Goal: Task Accomplishment & Management: Manage account settings

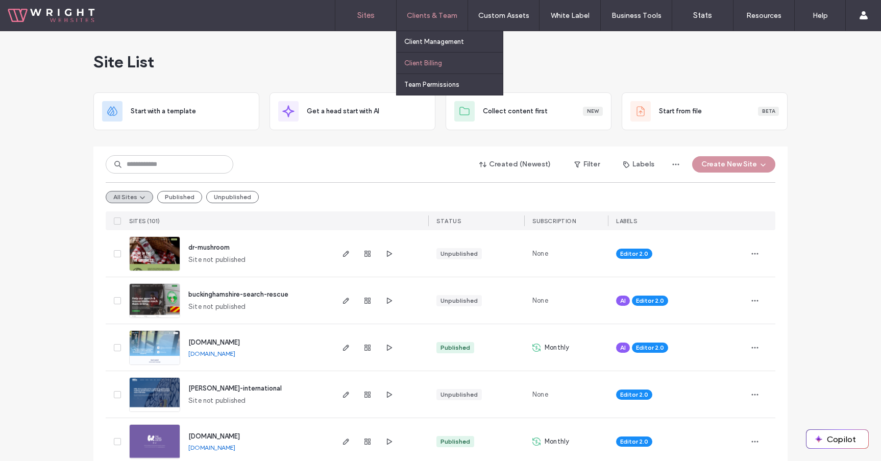
click at [433, 66] on label "Client Billing" at bounding box center [423, 63] width 38 height 8
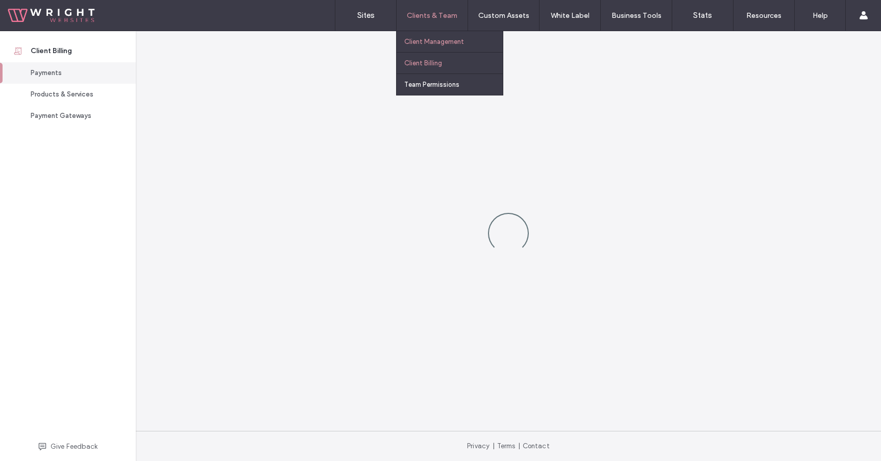
click at [435, 45] on label "Client Management" at bounding box center [434, 42] width 60 height 8
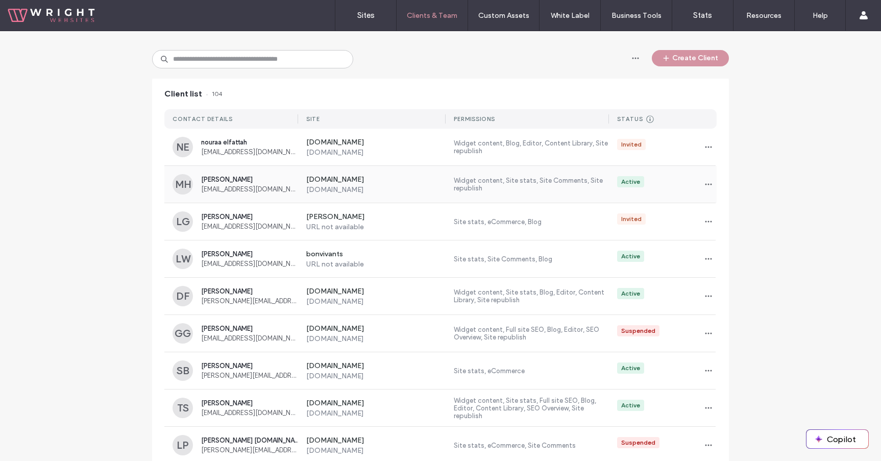
scroll to position [65, 0]
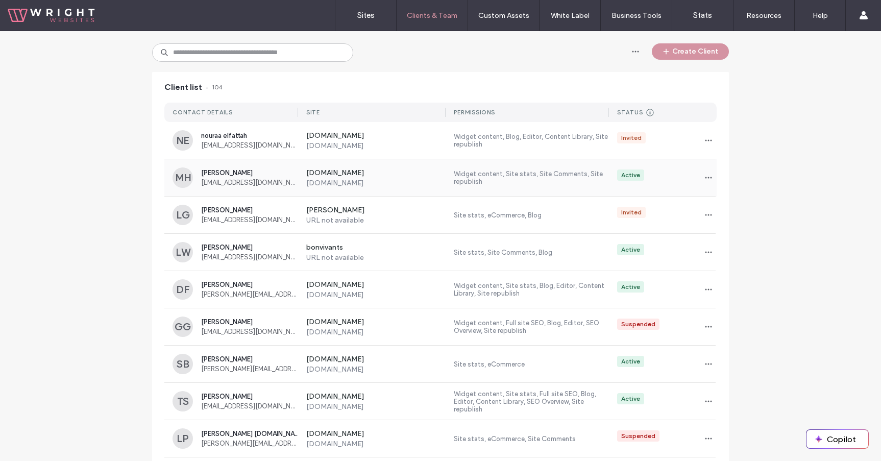
click at [272, 183] on span "[EMAIL_ADDRESS][DOMAIN_NAME]" at bounding box center [249, 183] width 97 height 8
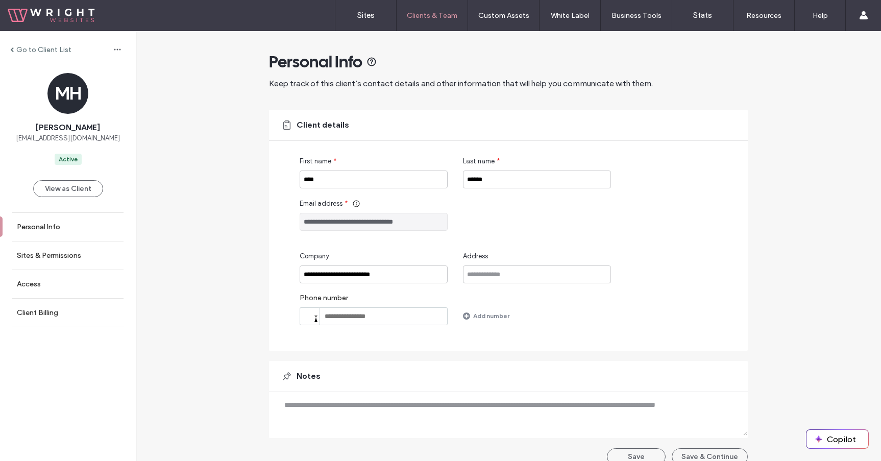
scroll to position [14, 0]
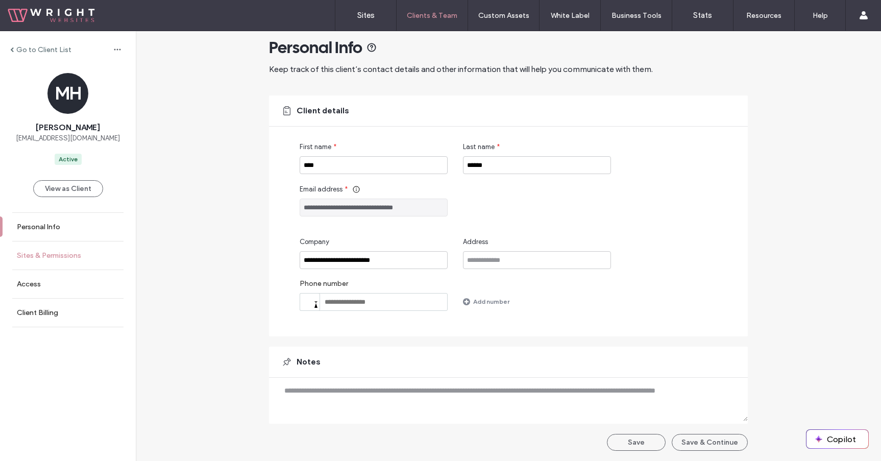
click at [89, 255] on link "Sites & Permissions" at bounding box center [68, 255] width 136 height 28
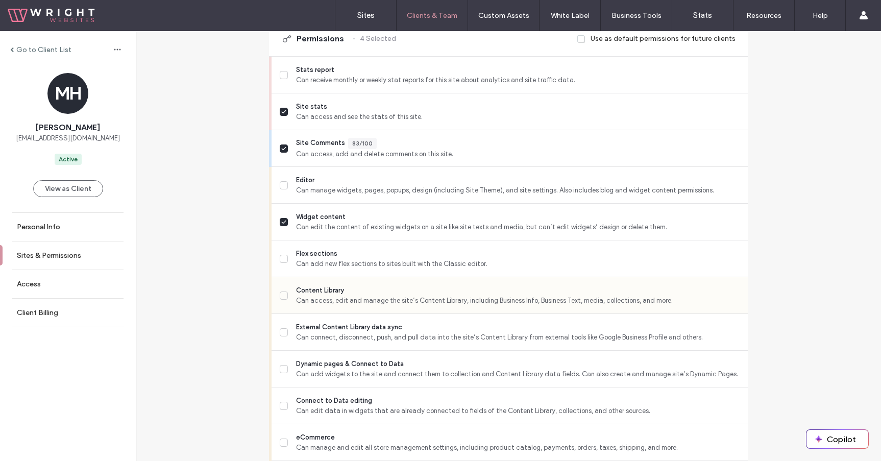
scroll to position [284, 0]
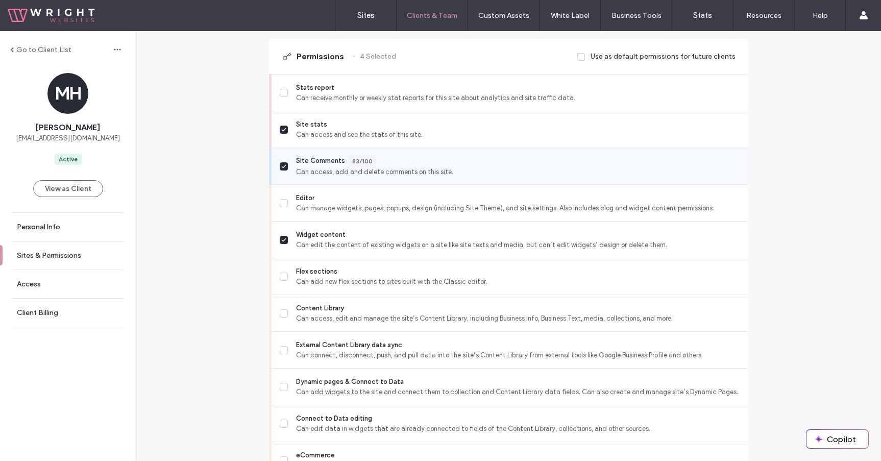
click at [307, 170] on span "Can access, add and delete comments on this site." at bounding box center [517, 172] width 443 height 10
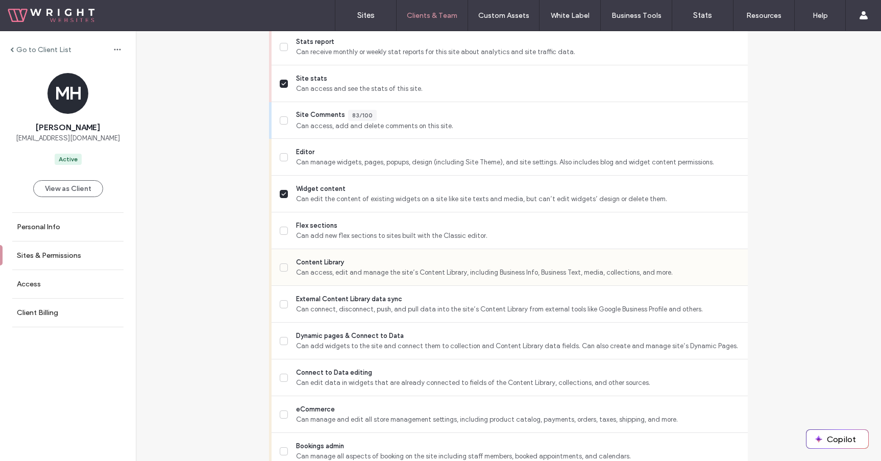
scroll to position [325, 0]
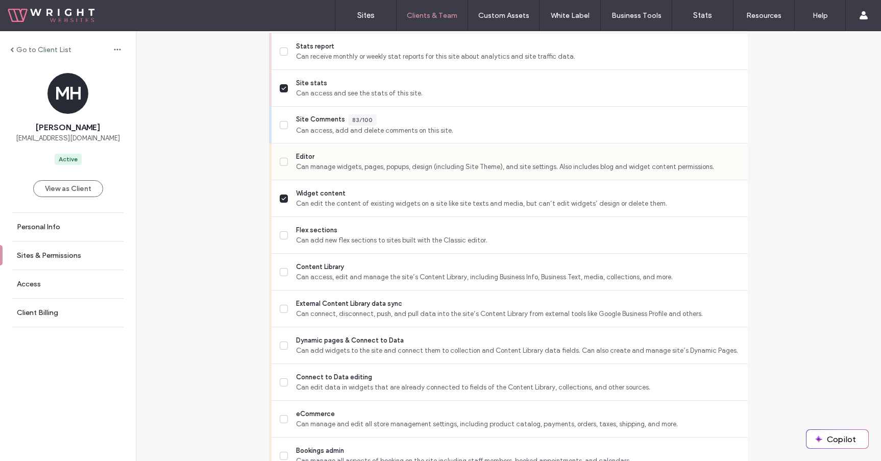
click at [317, 170] on span "Can manage widgets, pages, popups, design (including Site Theme), and site sett…" at bounding box center [517, 167] width 443 height 10
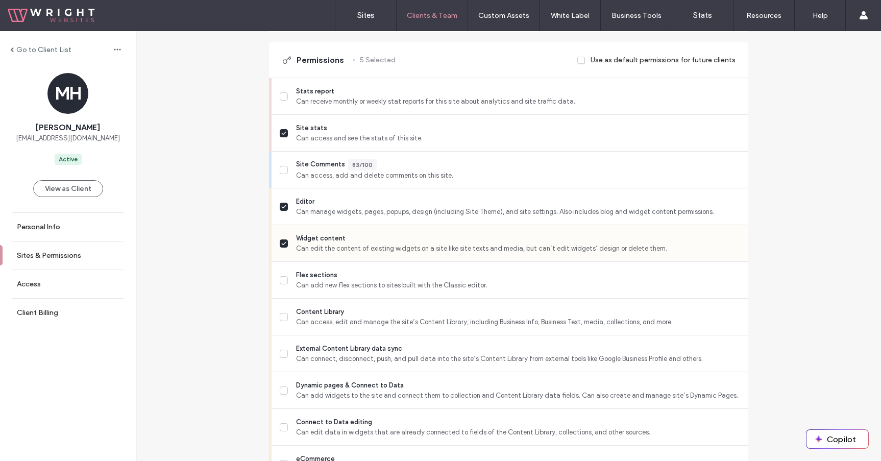
scroll to position [264, 0]
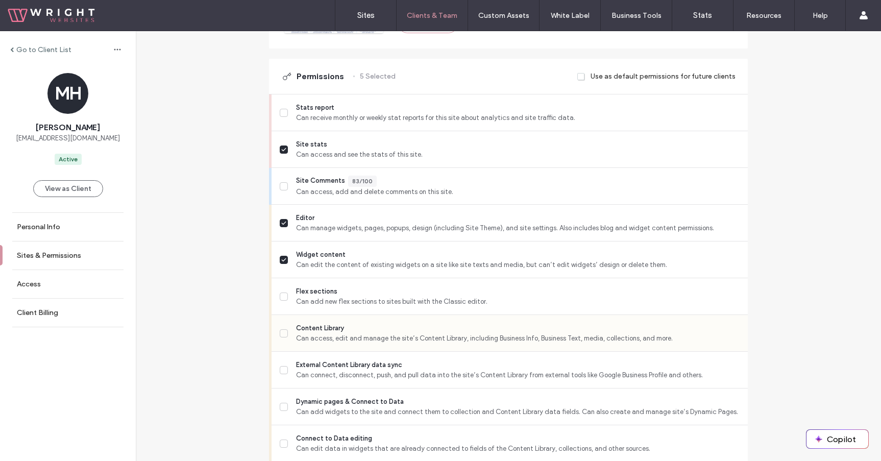
click at [319, 324] on span "Content Library" at bounding box center [517, 328] width 443 height 10
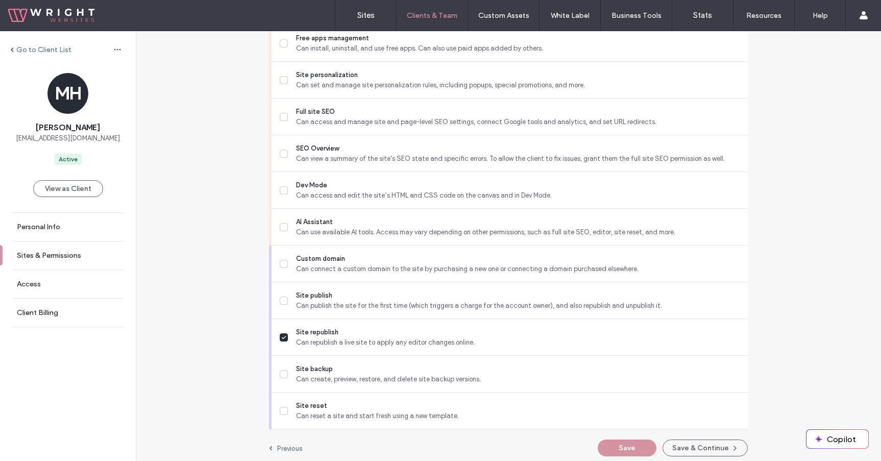
scroll to position [853, 0]
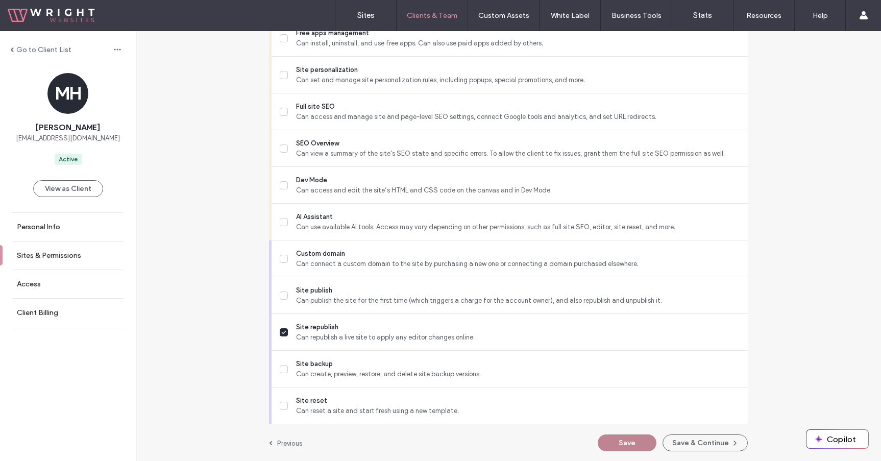
click at [640, 440] on button "Save" at bounding box center [626, 442] width 59 height 17
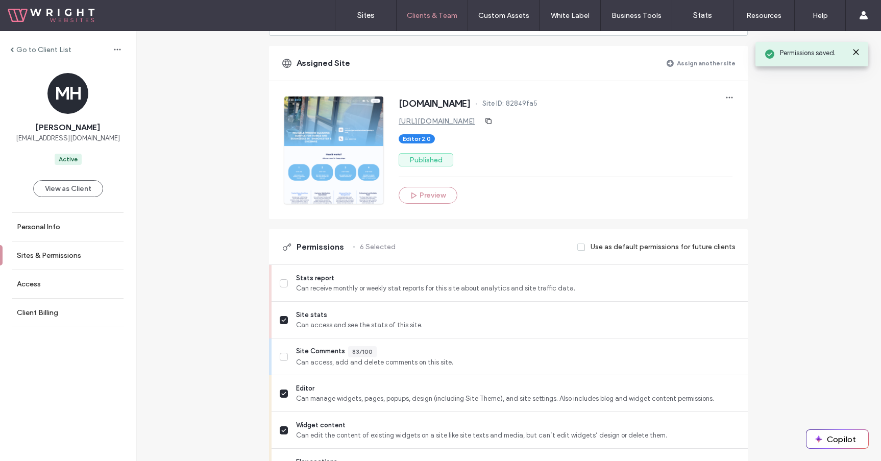
scroll to position [0, 0]
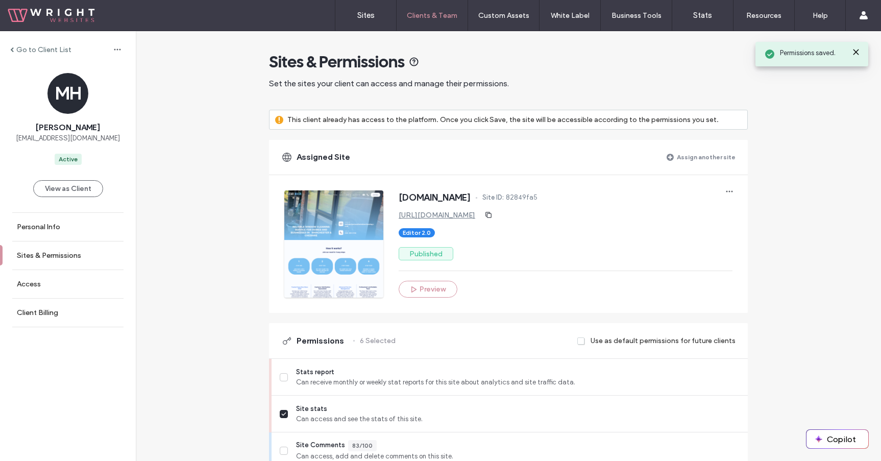
click at [48, 49] on label "Go to Client List" at bounding box center [43, 49] width 55 height 9
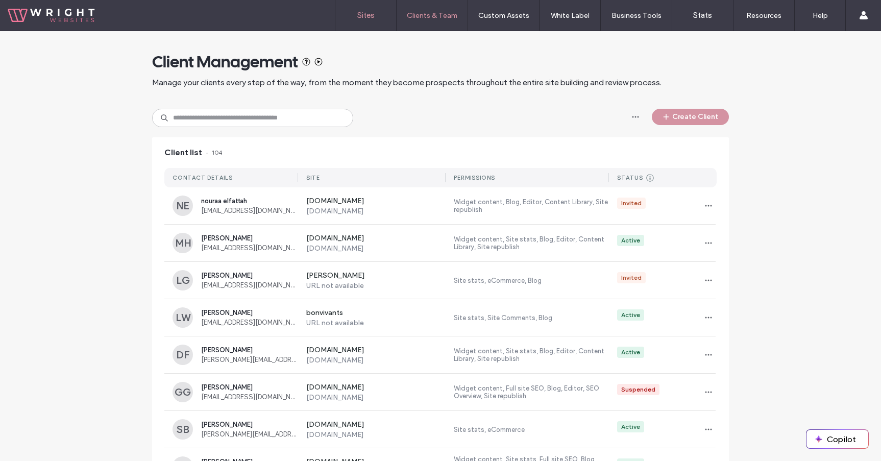
click at [343, 17] on link "Sites" at bounding box center [365, 15] width 61 height 31
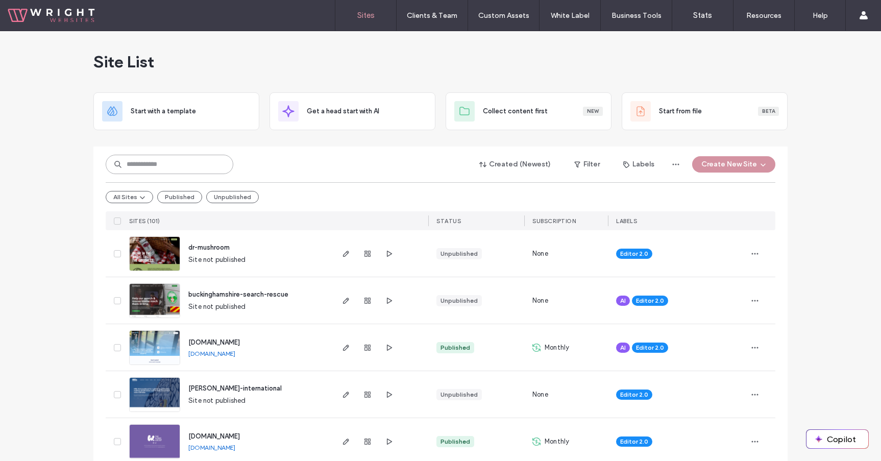
click at [197, 164] on input at bounding box center [170, 164] width 128 height 19
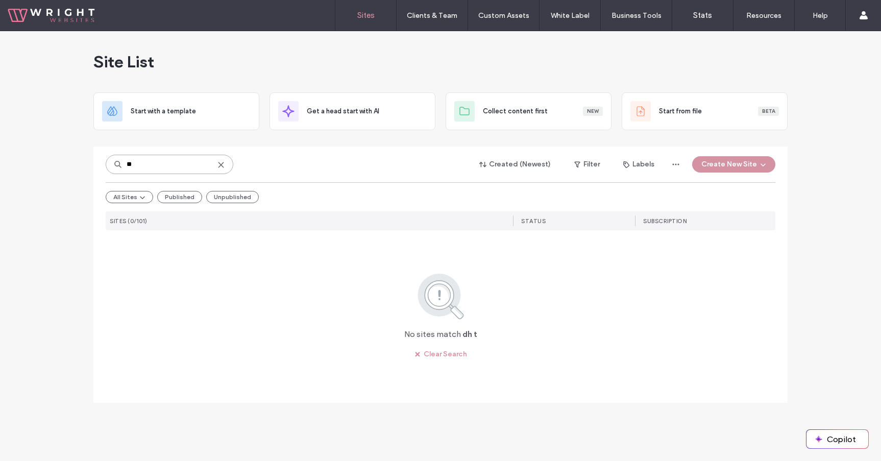
type input "**"
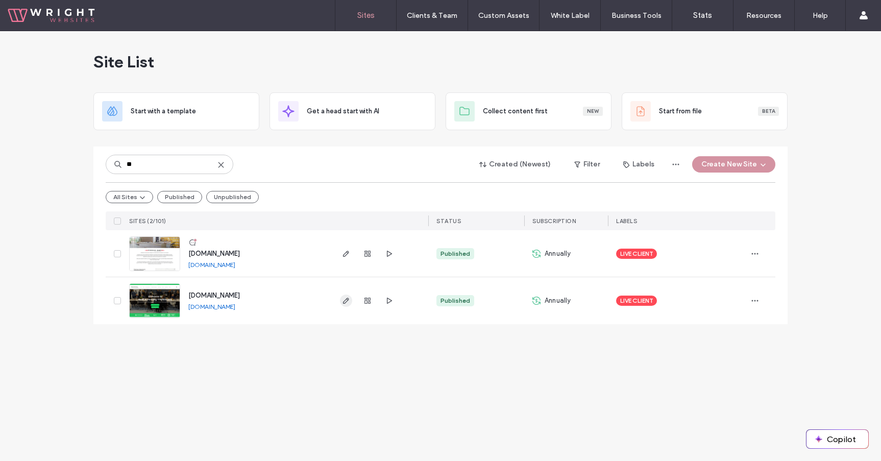
click at [350, 301] on span "button" at bounding box center [346, 300] width 12 height 12
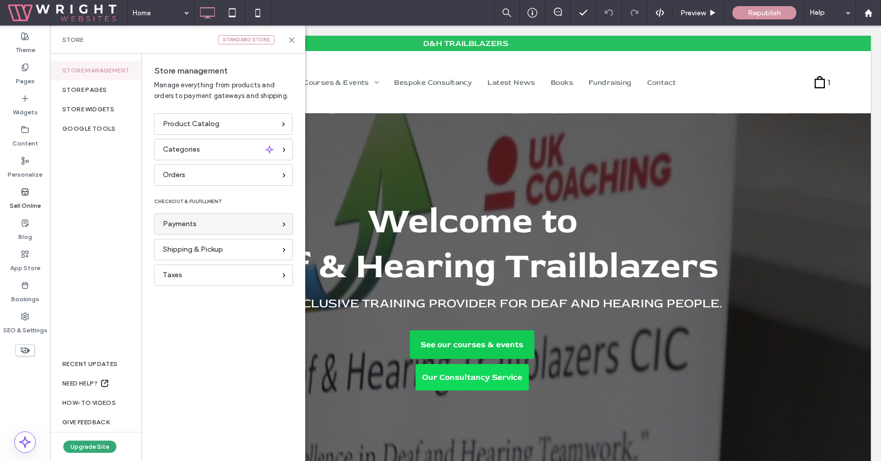
click at [196, 216] on div "Payments" at bounding box center [223, 223] width 139 height 21
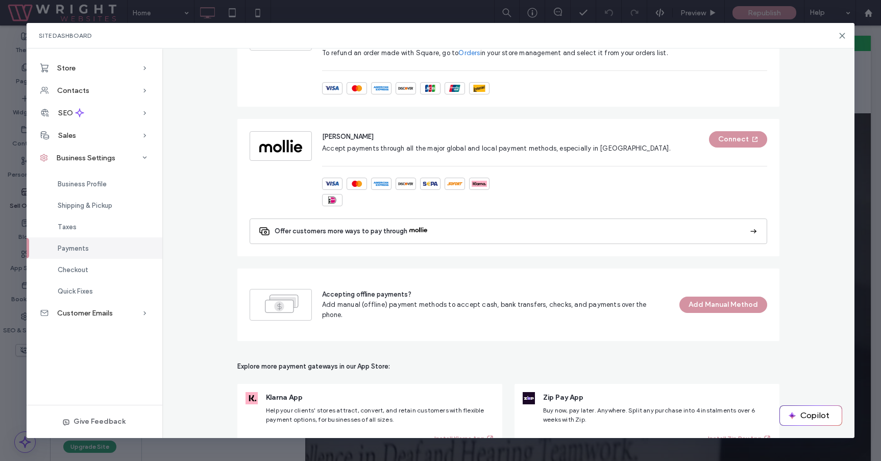
scroll to position [687, 0]
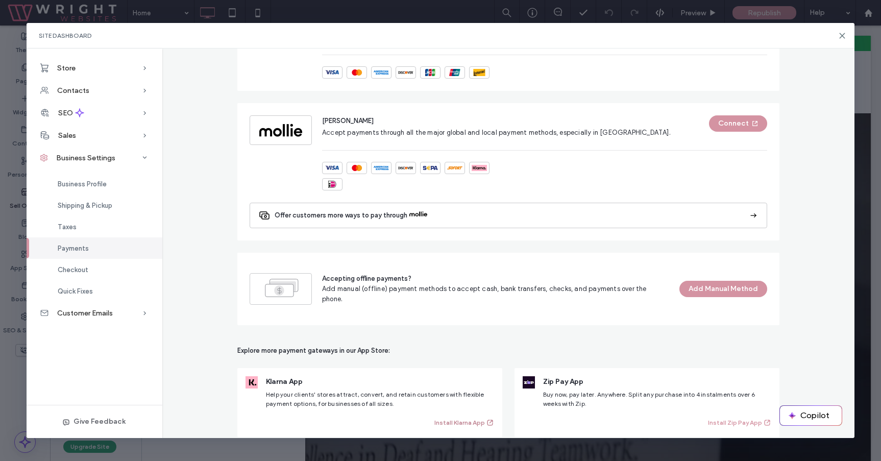
click at [463, 416] on button "Install Klarna App" at bounding box center [464, 422] width 60 height 12
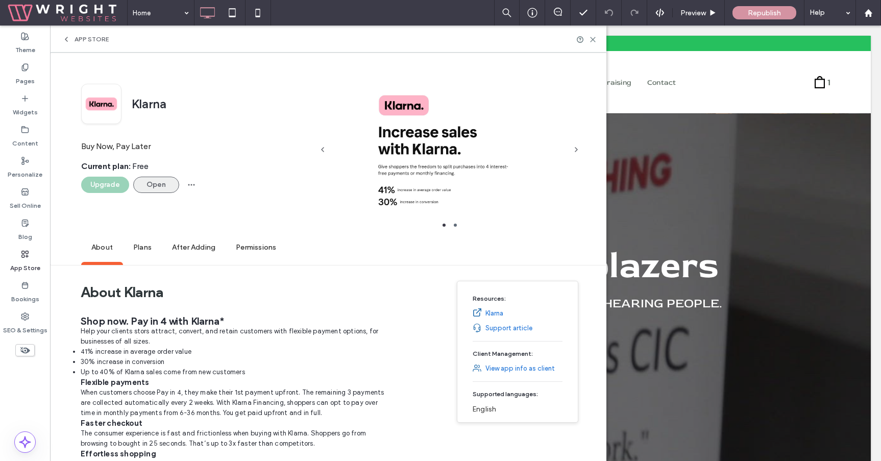
click at [164, 184] on button "Open" at bounding box center [156, 185] width 46 height 16
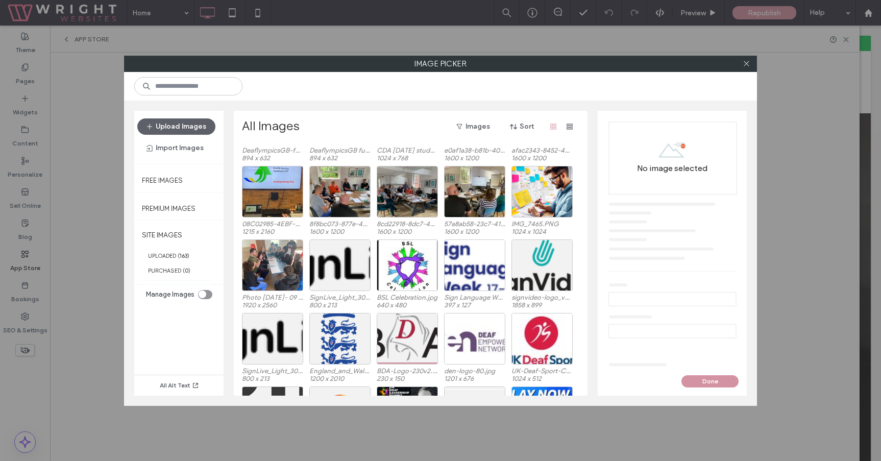
scroll to position [222, 0]
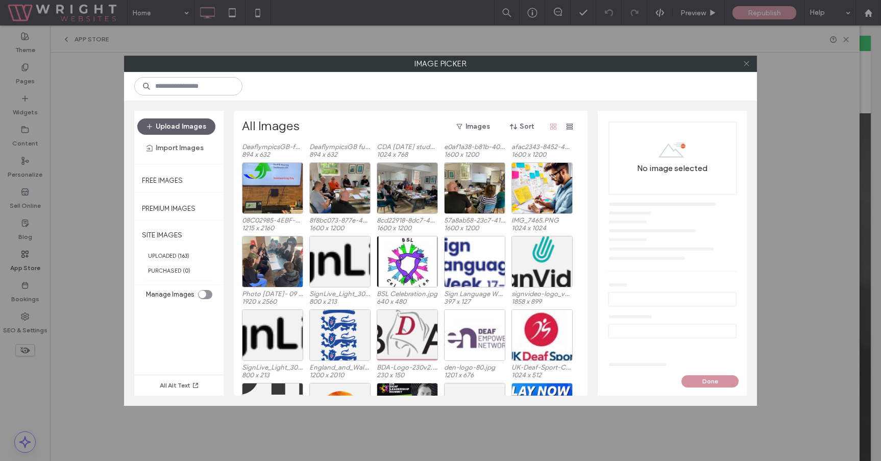
click at [748, 66] on icon at bounding box center [746, 64] width 8 height 8
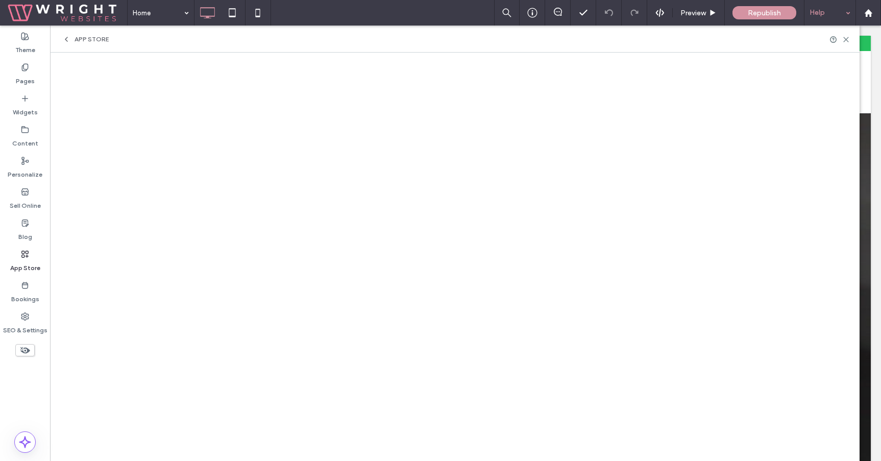
click at [834, 7] on div "Help" at bounding box center [829, 13] width 51 height 26
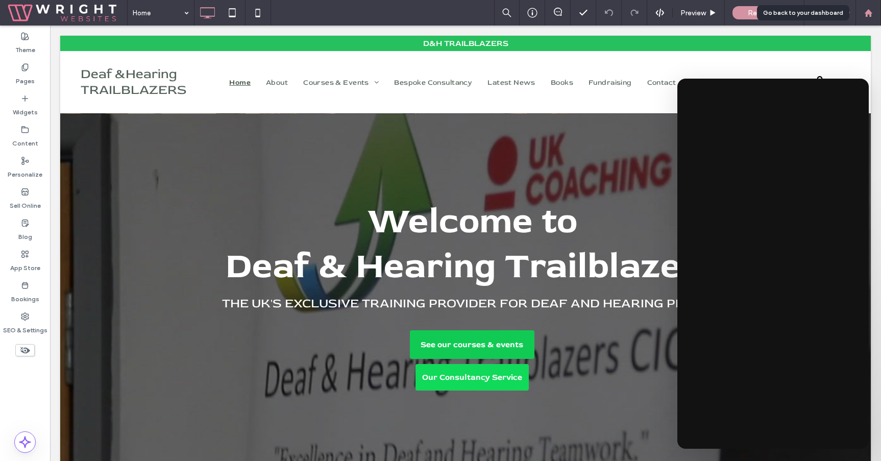
click at [868, 15] on icon at bounding box center [868, 13] width 9 height 9
